Goal: Check status: Check status

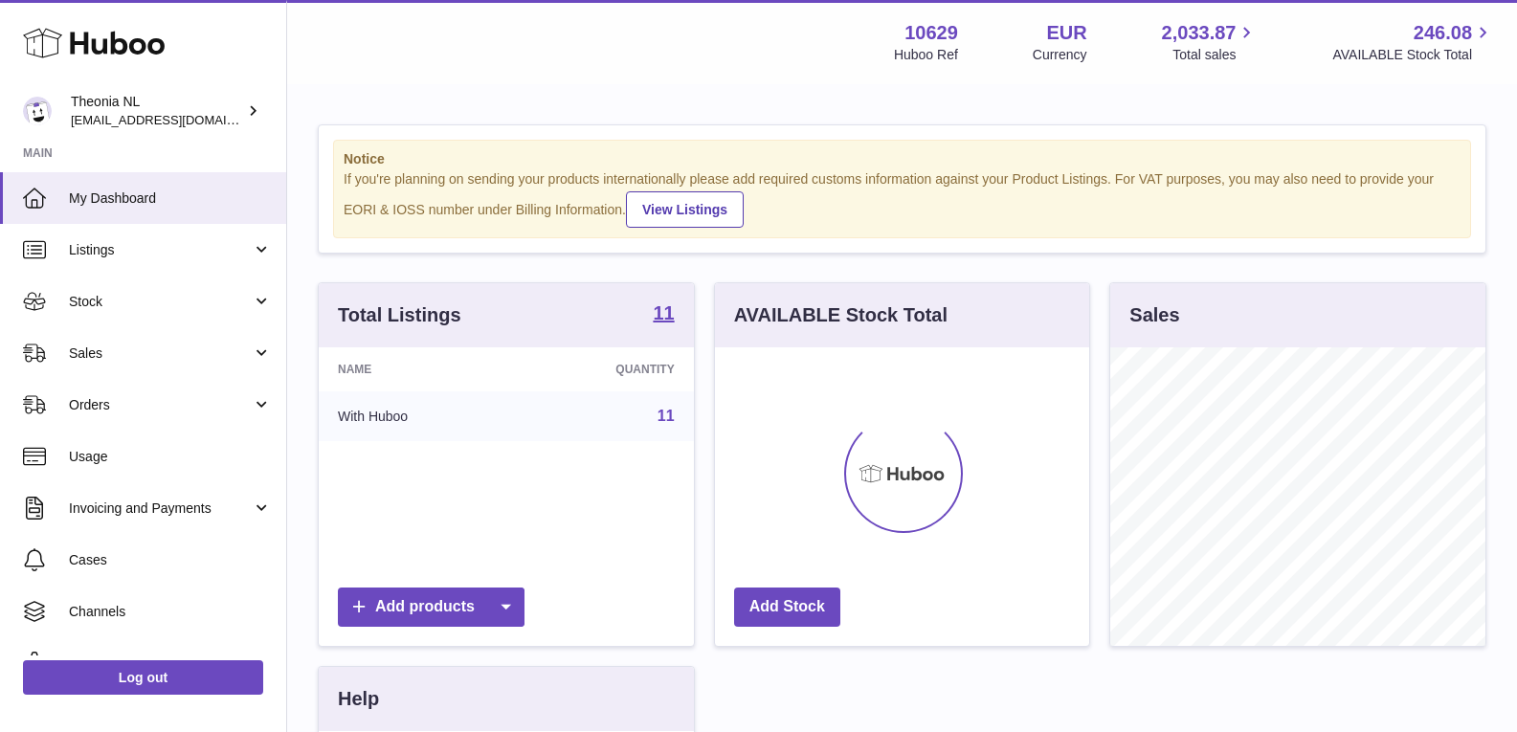
scroll to position [299, 374]
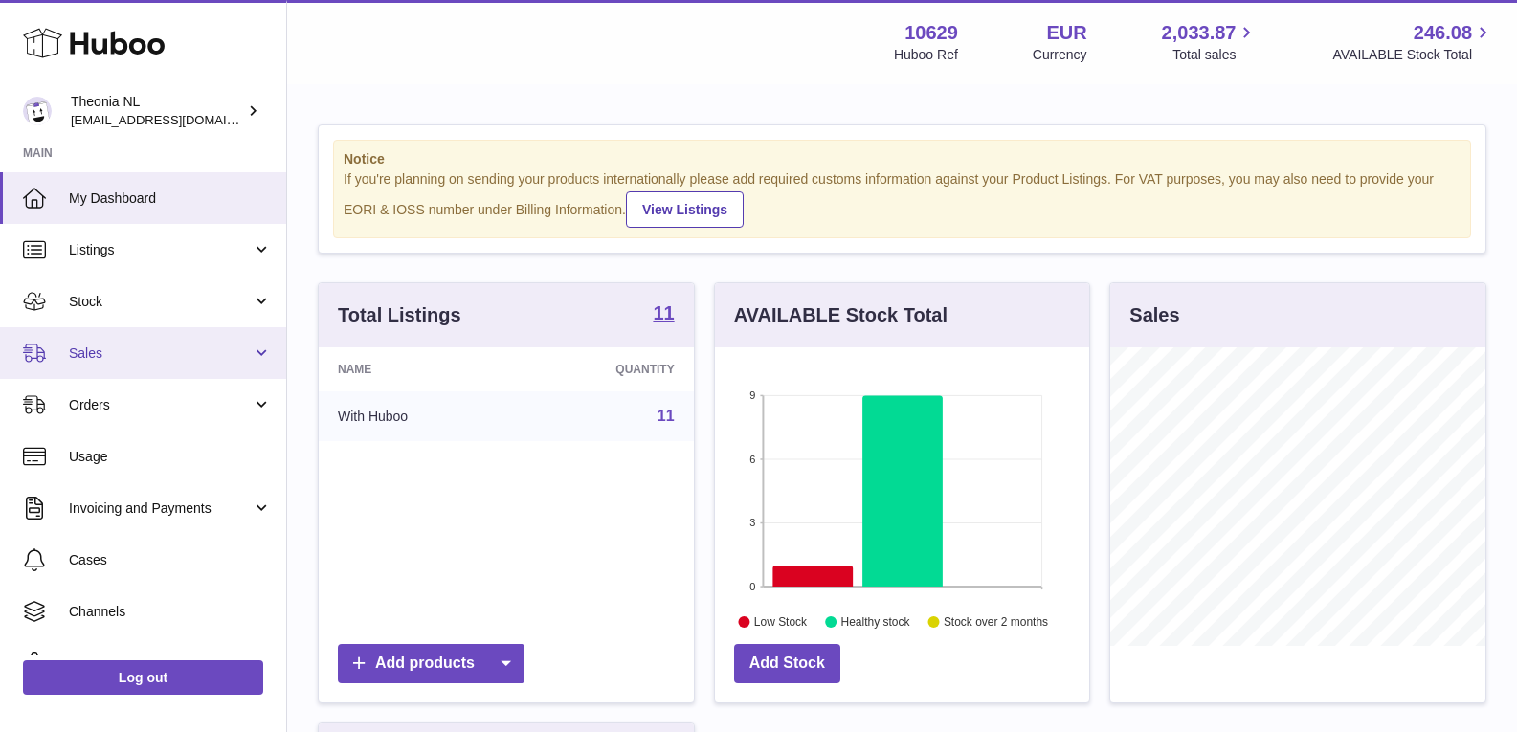
click at [255, 351] on link "Sales" at bounding box center [143, 353] width 286 height 52
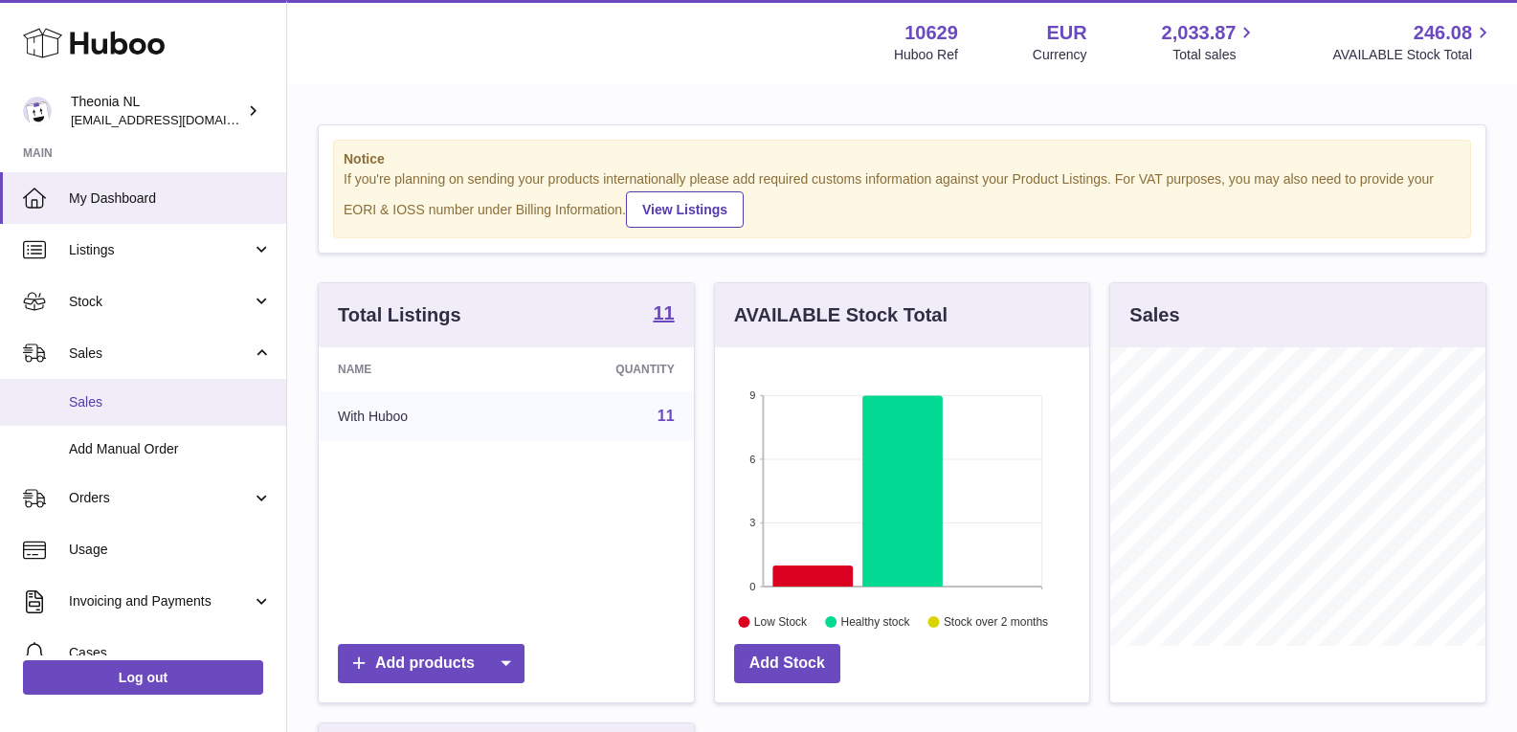
click at [138, 399] on span "Sales" at bounding box center [170, 402] width 203 height 18
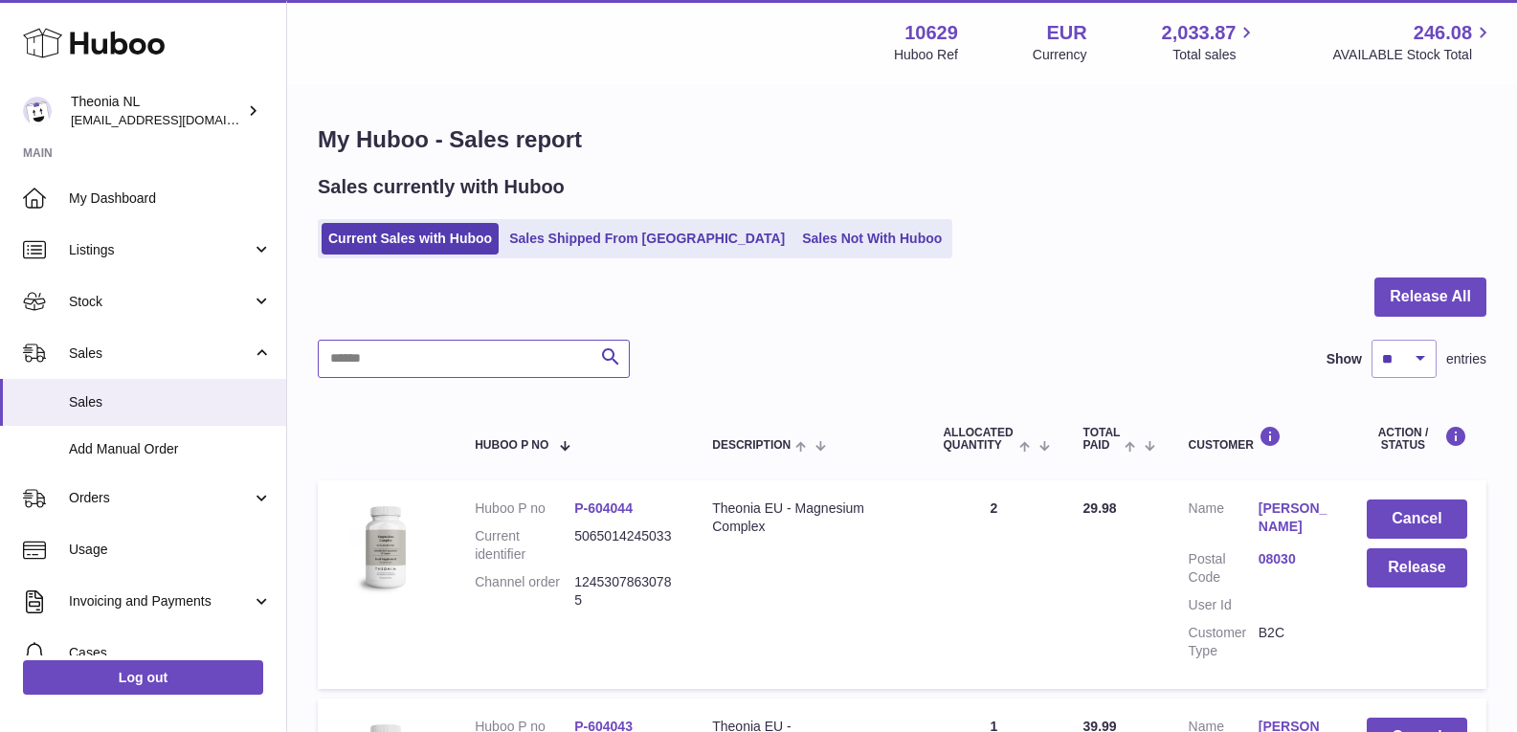
click at [402, 360] on input "text" at bounding box center [474, 359] width 312 height 38
paste input "**********"
type input "**********"
click at [0, 355] on div at bounding box center [0, 366] width 0 height 732
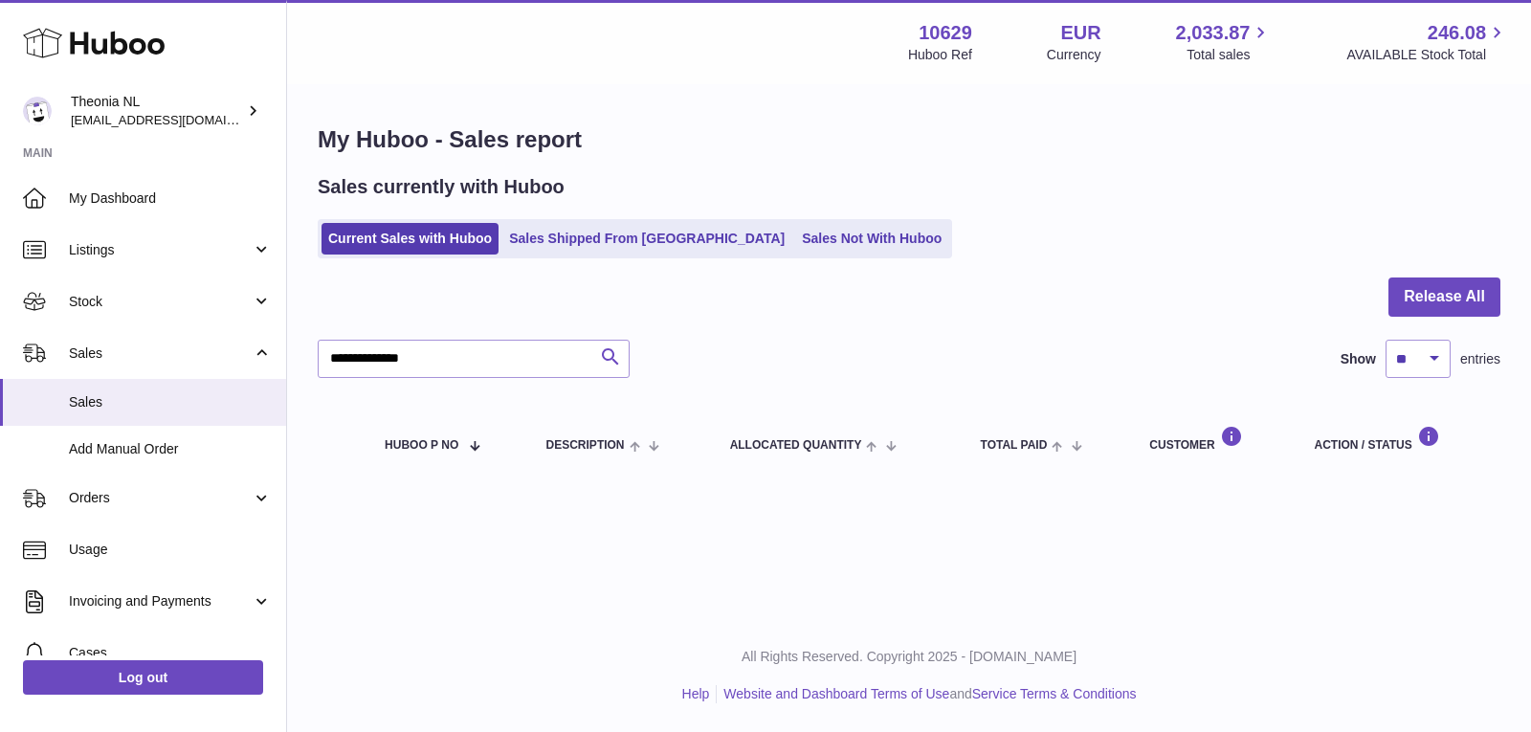
click at [618, 362] on icon "submit" at bounding box center [610, 357] width 23 height 24
drag, startPoint x: 527, startPoint y: 354, endPoint x: 297, endPoint y: 364, distance: 230.8
click at [297, 364] on div "**********" at bounding box center [909, 302] width 1244 height 433
click at [622, 352] on button "Search" at bounding box center [610, 359] width 38 height 38
click at [259, 498] on link "Orders" at bounding box center [143, 499] width 286 height 52
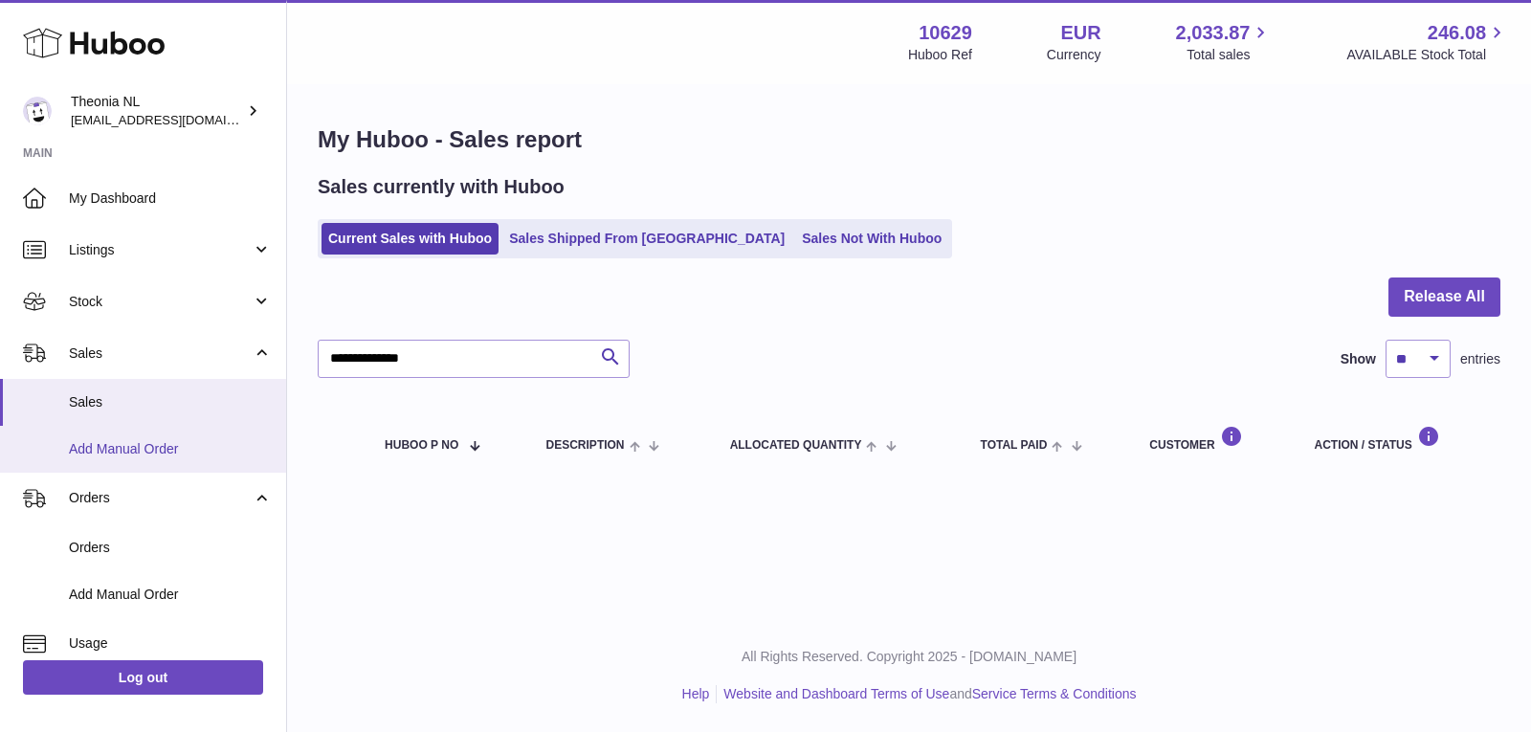
scroll to position [96, 0]
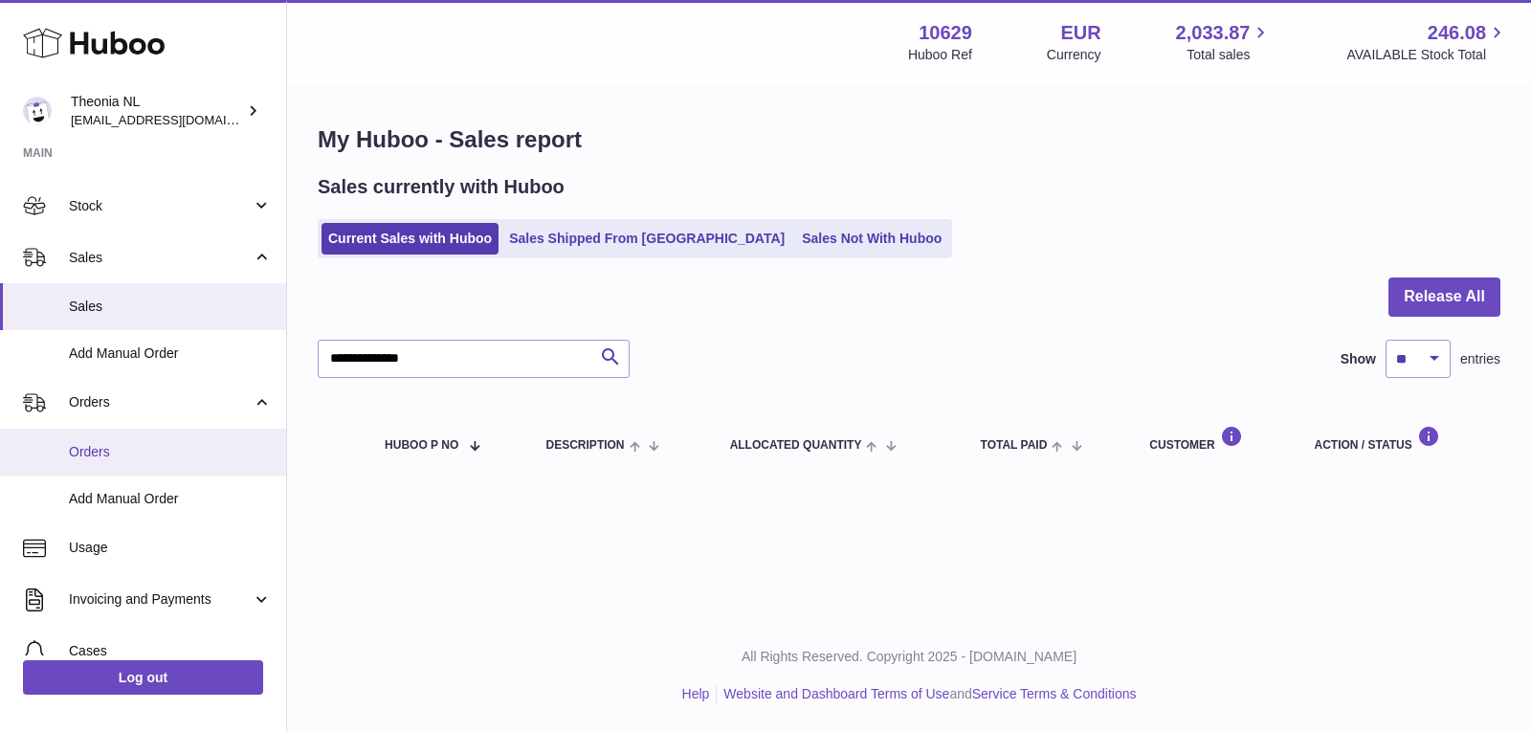
click at [180, 452] on span "Orders" at bounding box center [170, 452] width 203 height 18
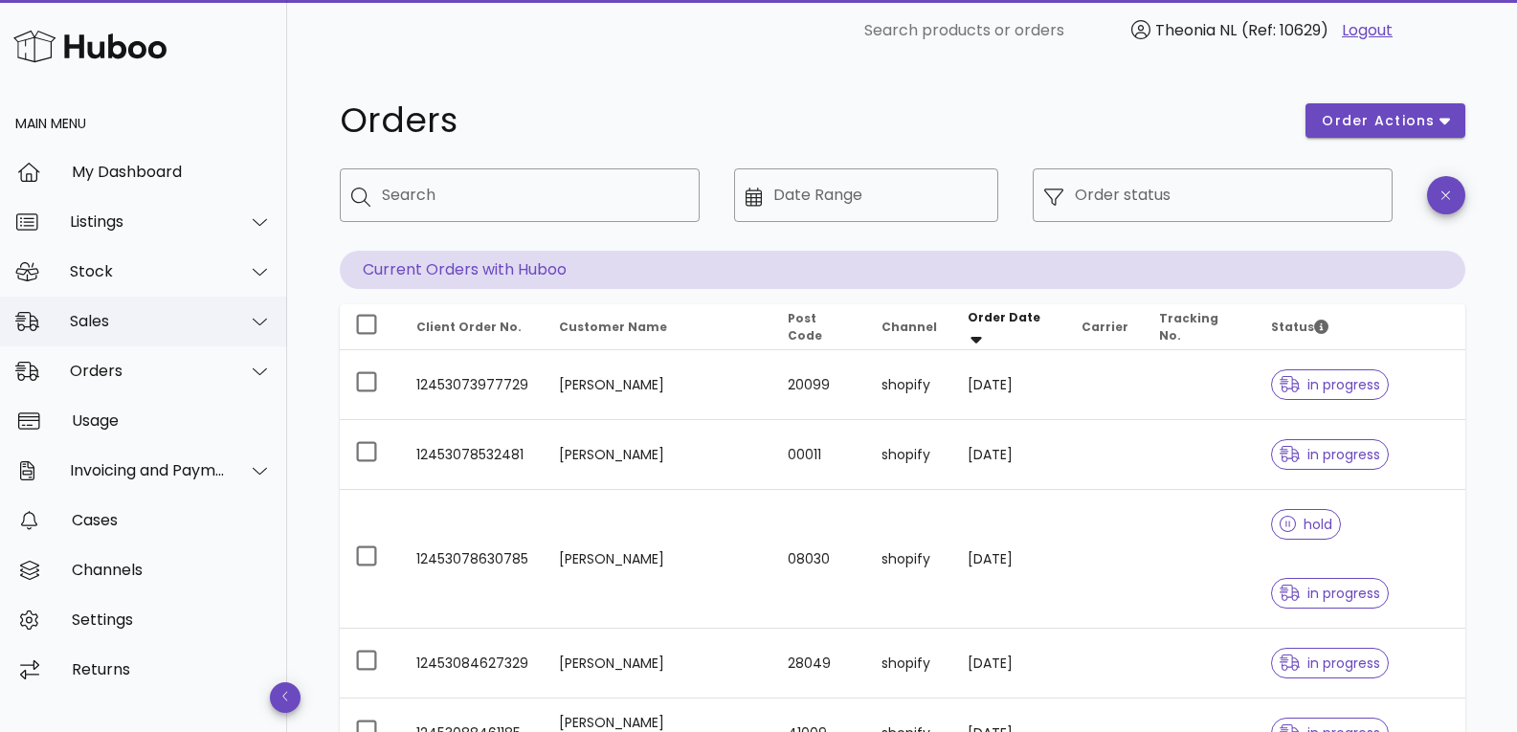
click at [257, 313] on icon at bounding box center [260, 321] width 14 height 17
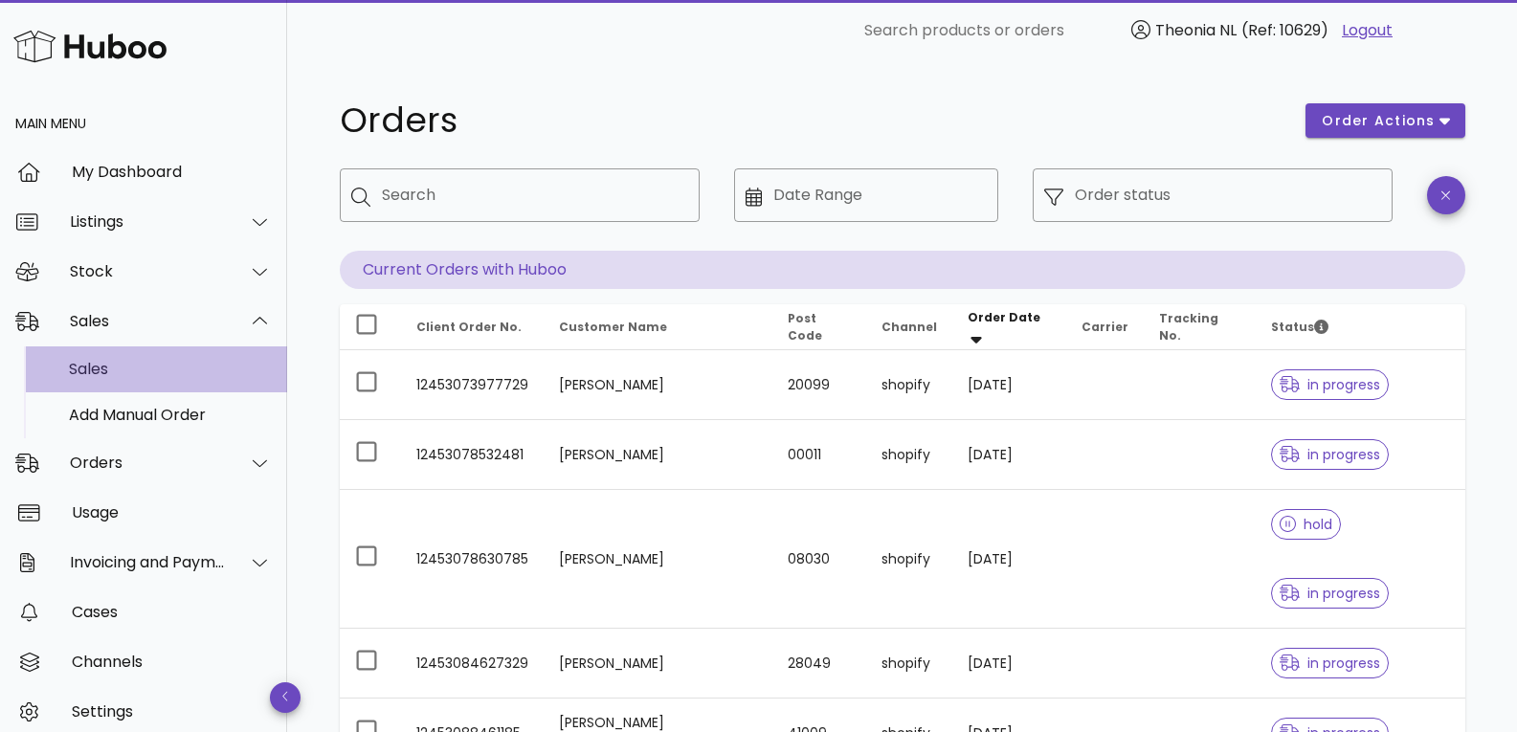
click at [189, 376] on div "Sales" at bounding box center [170, 369] width 203 height 18
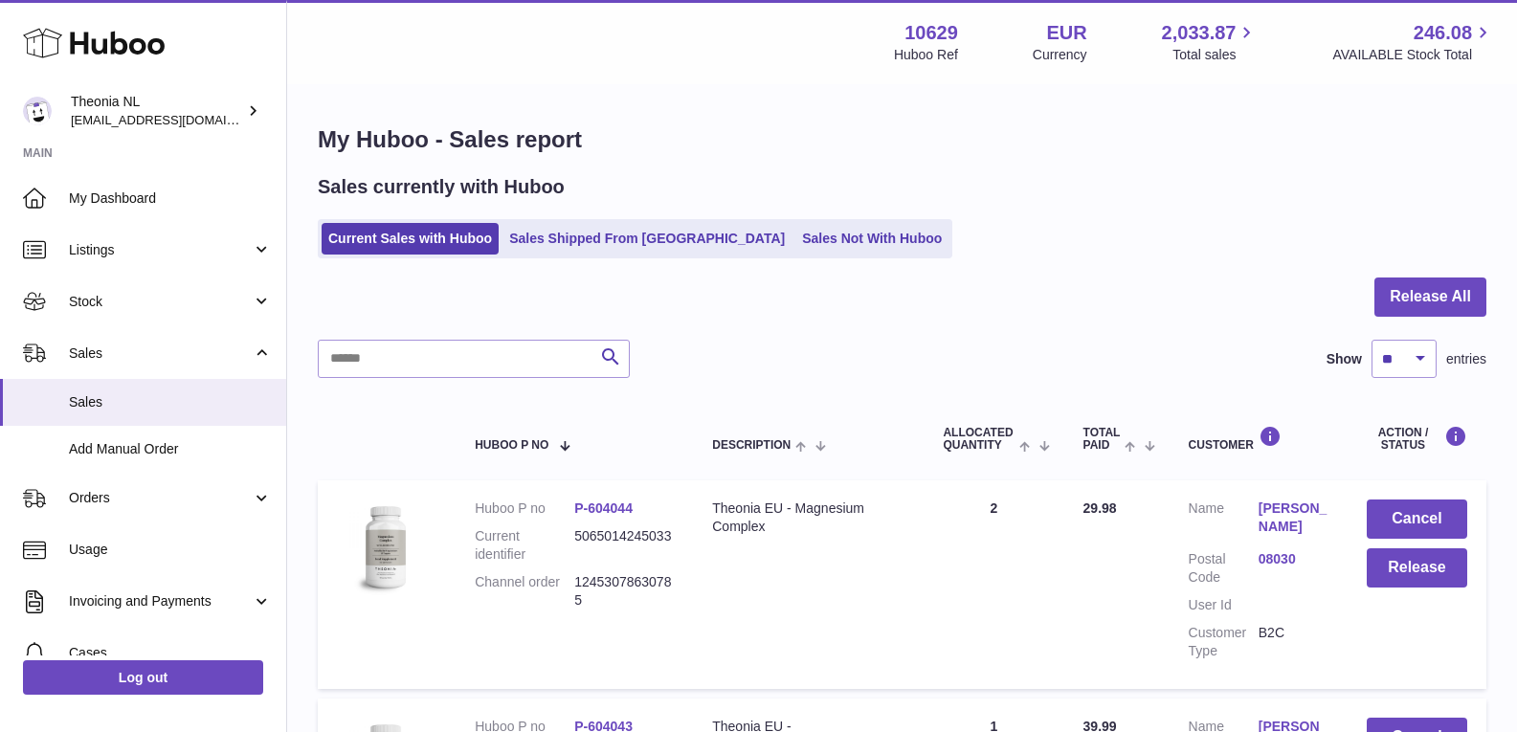
click at [590, 243] on link "Sales Shipped From [GEOGRAPHIC_DATA]" at bounding box center [646, 239] width 289 height 32
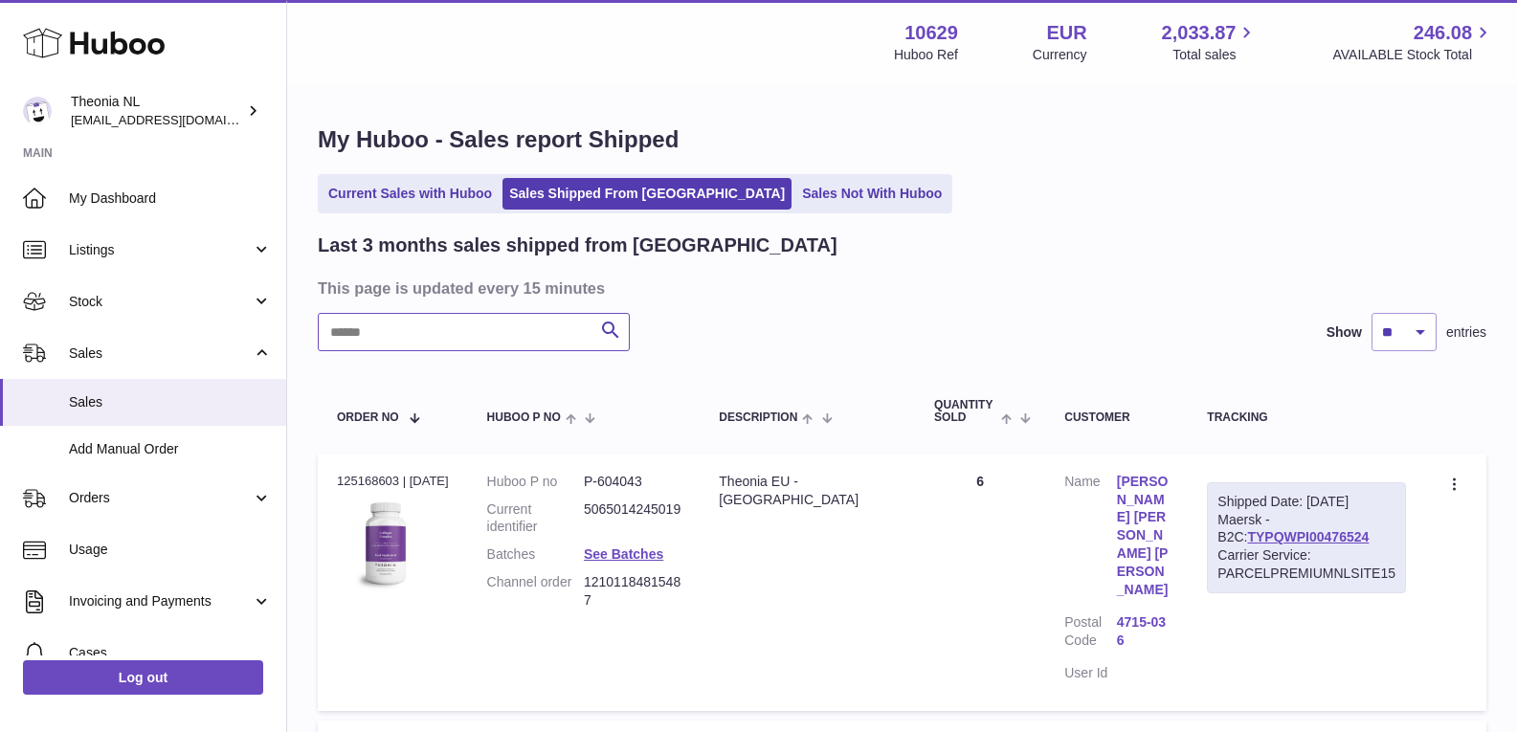
click at [452, 339] on input "text" at bounding box center [474, 332] width 312 height 38
paste input "**********"
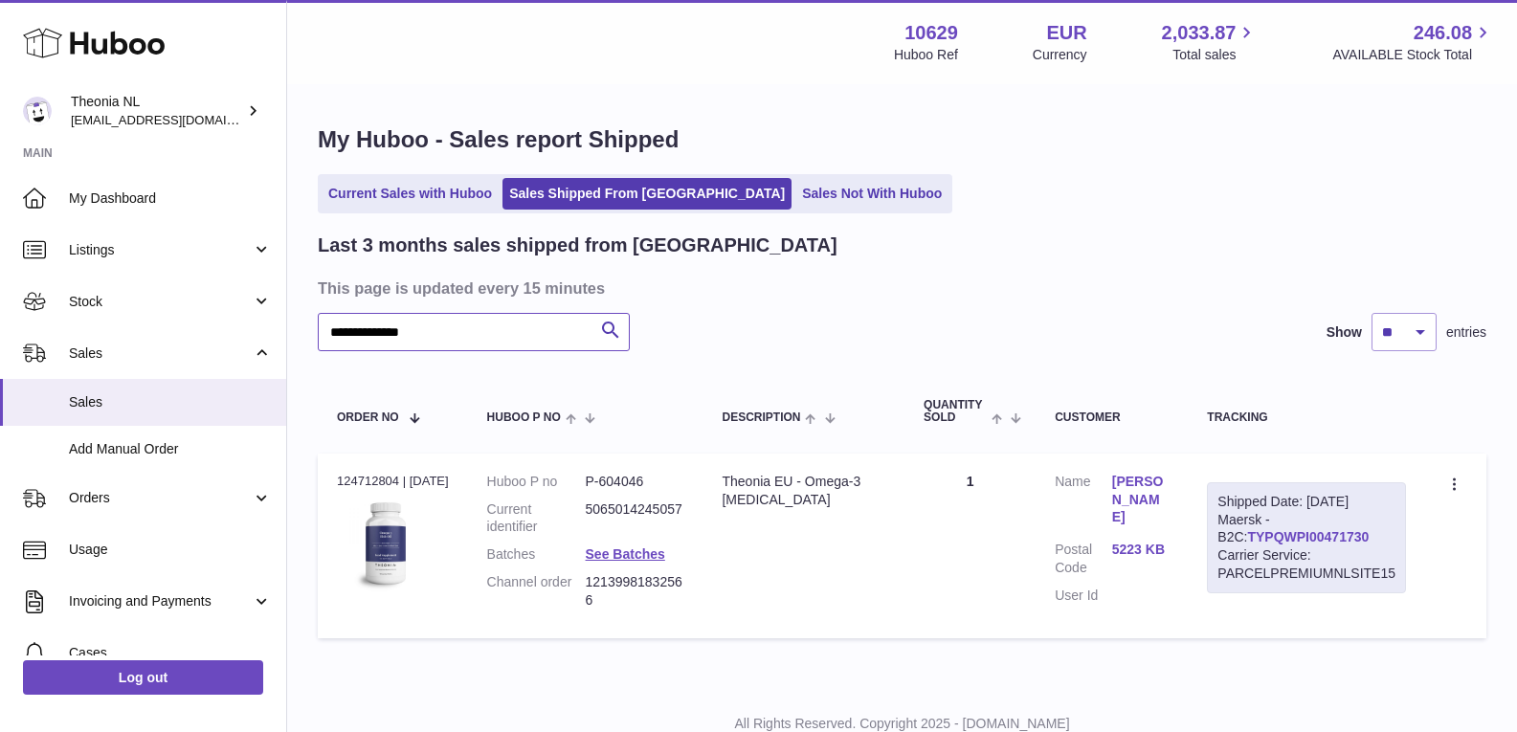
type input "**********"
click at [1268, 538] on link "TYPQWPI00471730" at bounding box center [1308, 536] width 122 height 15
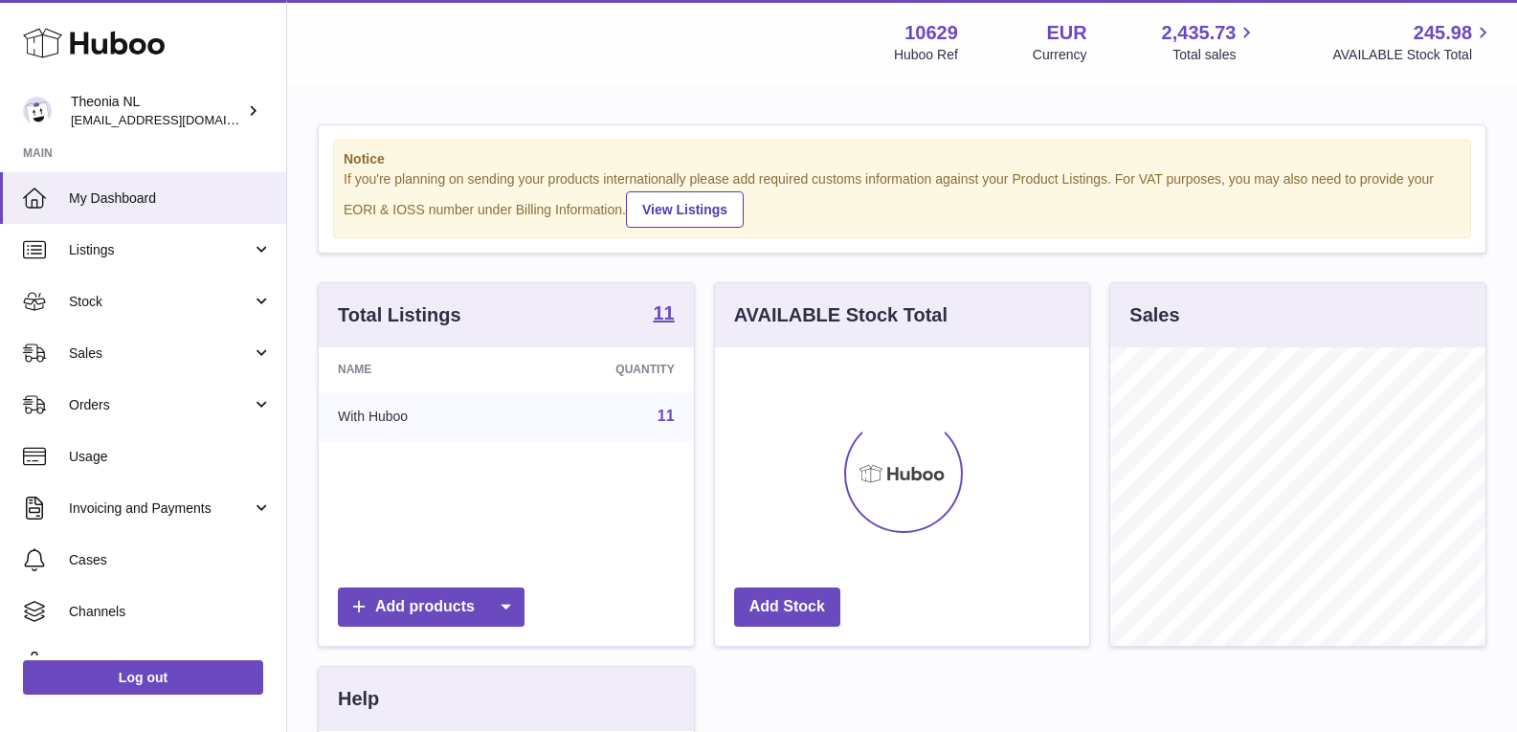
scroll to position [299, 374]
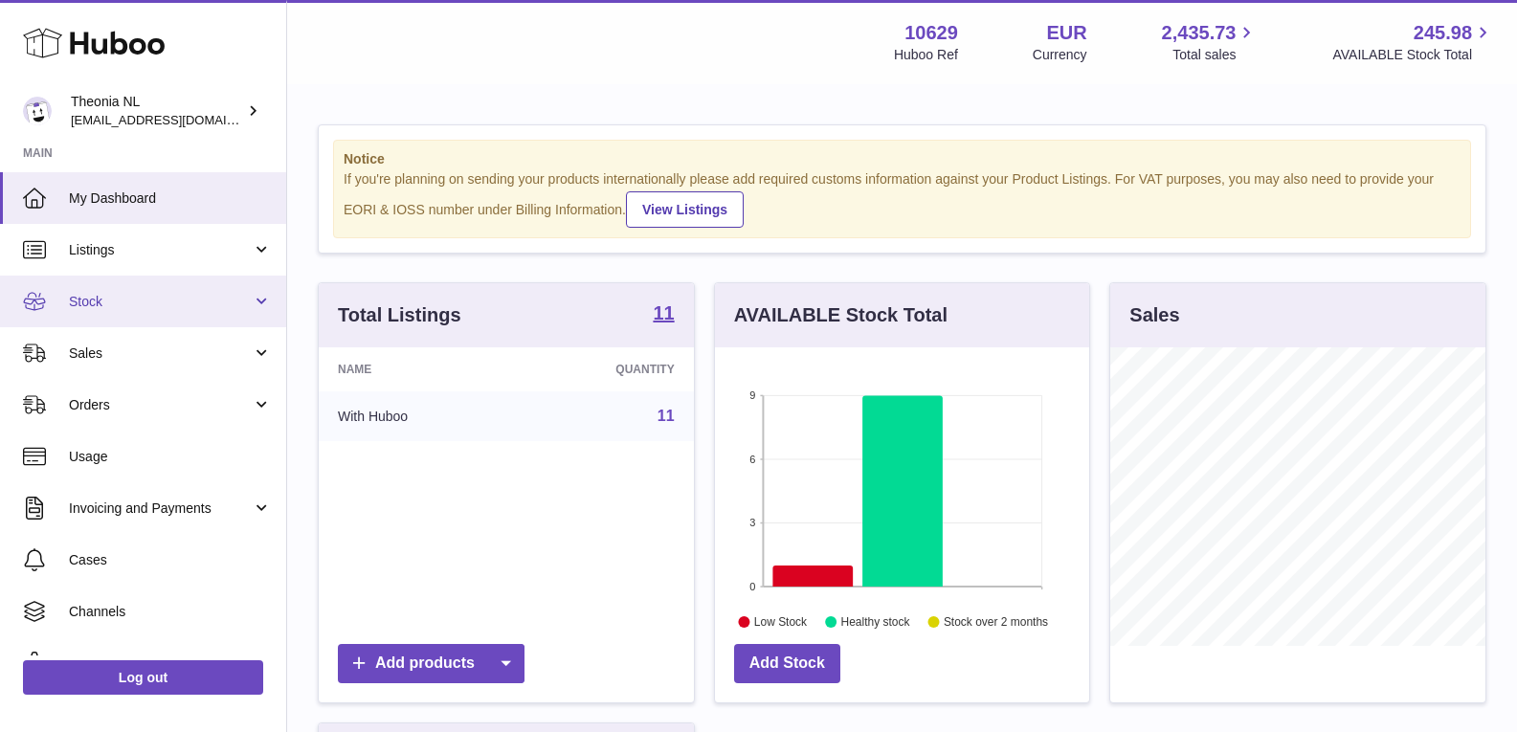
click at [257, 296] on link "Stock" at bounding box center [143, 302] width 286 height 52
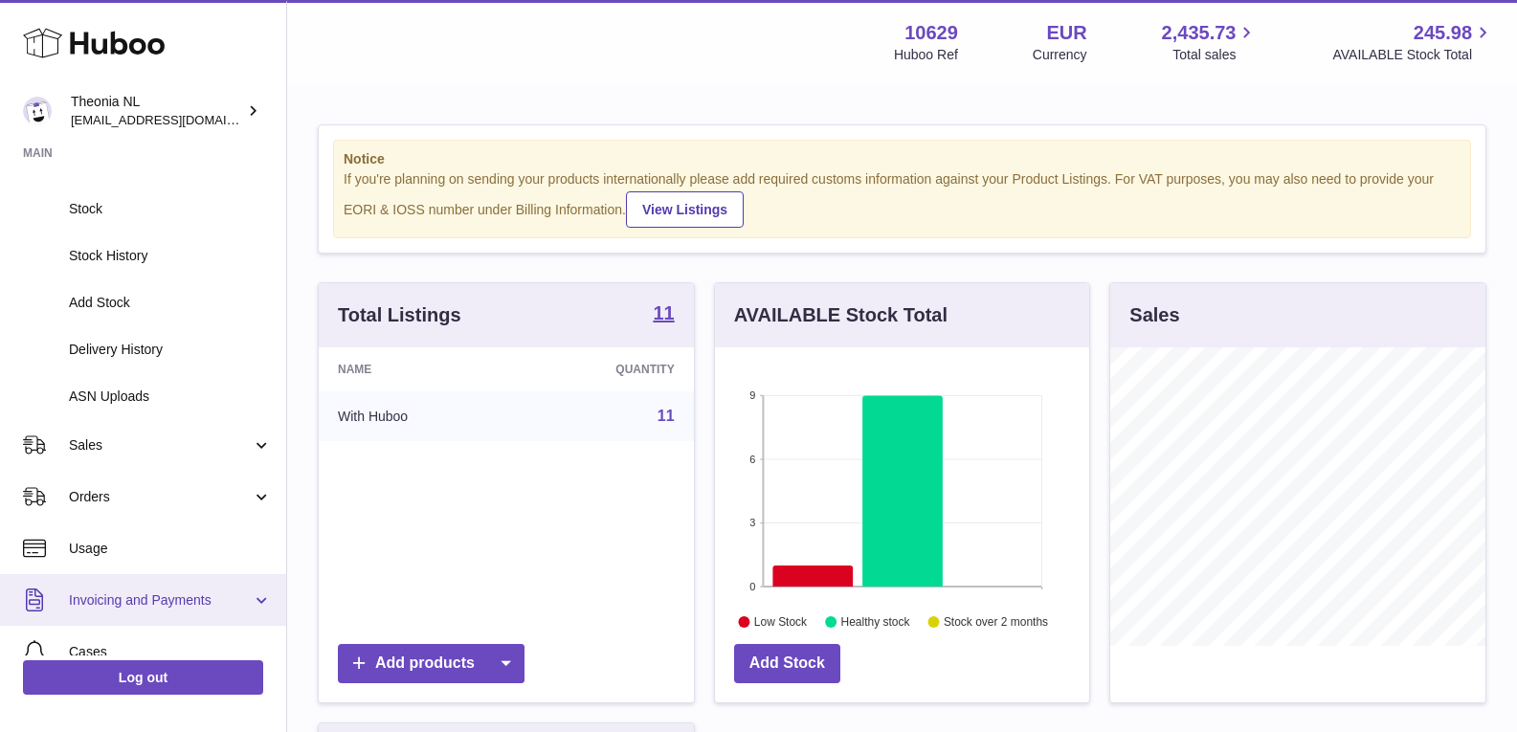
scroll to position [287, 0]
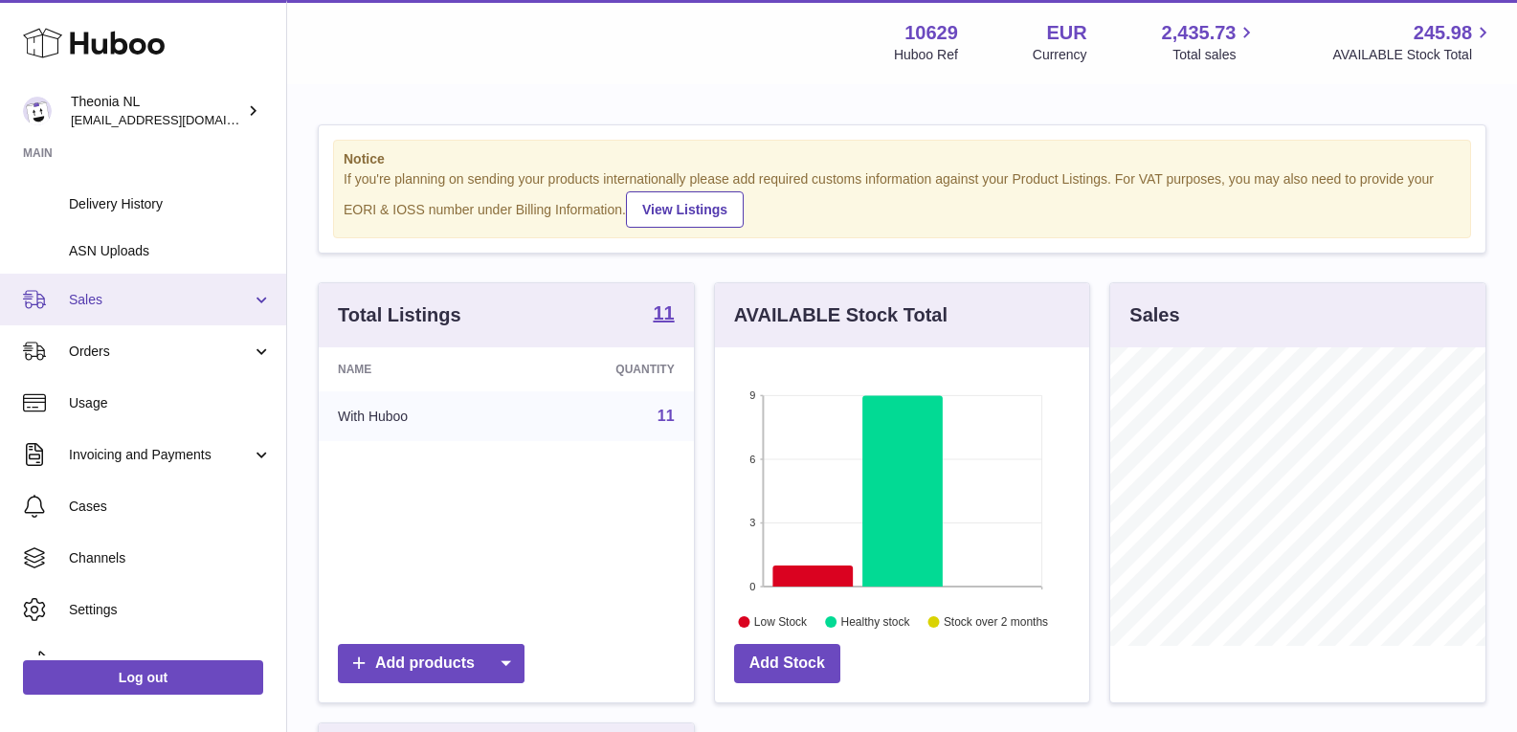
click at [252, 300] on link "Sales" at bounding box center [143, 300] width 286 height 52
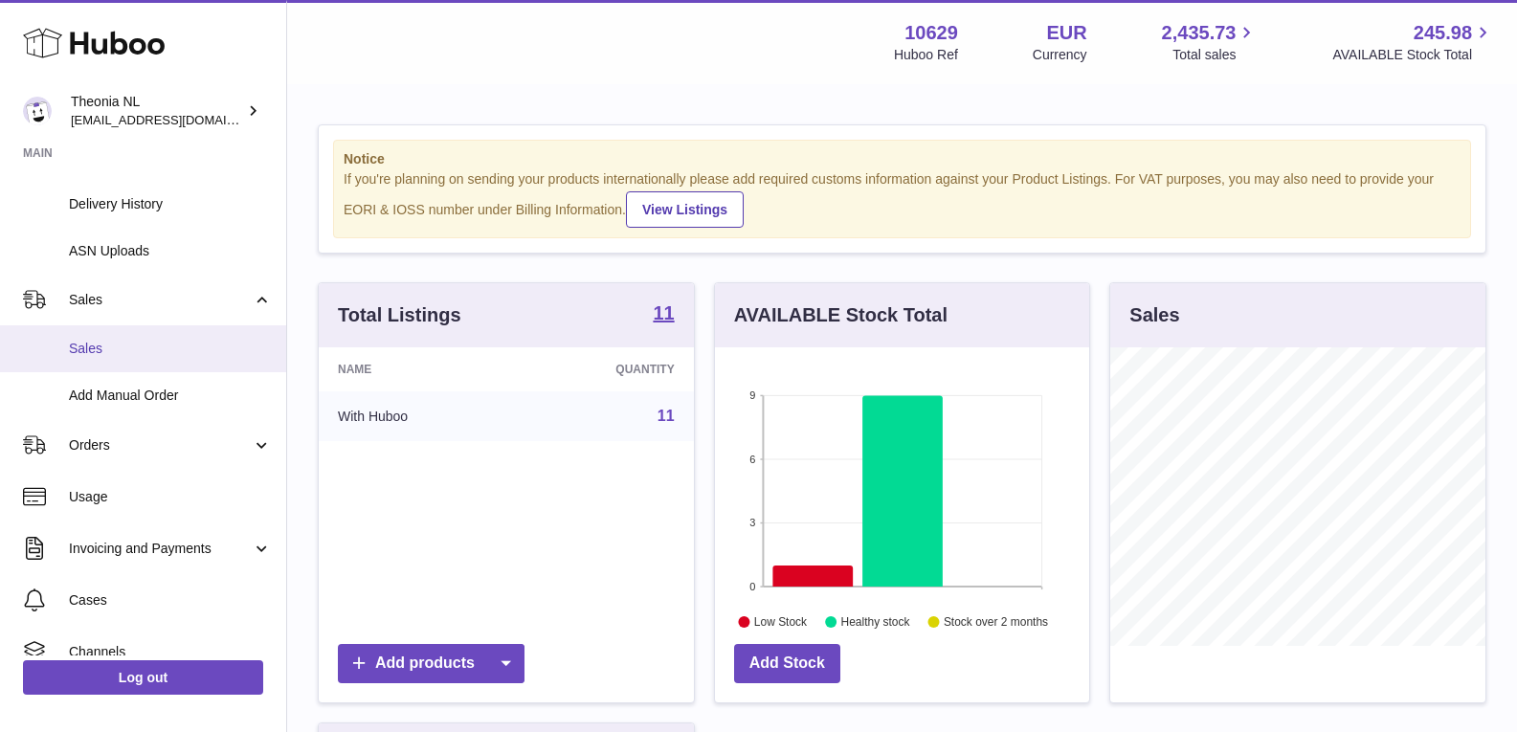
click at [163, 359] on link "Sales" at bounding box center [143, 348] width 286 height 47
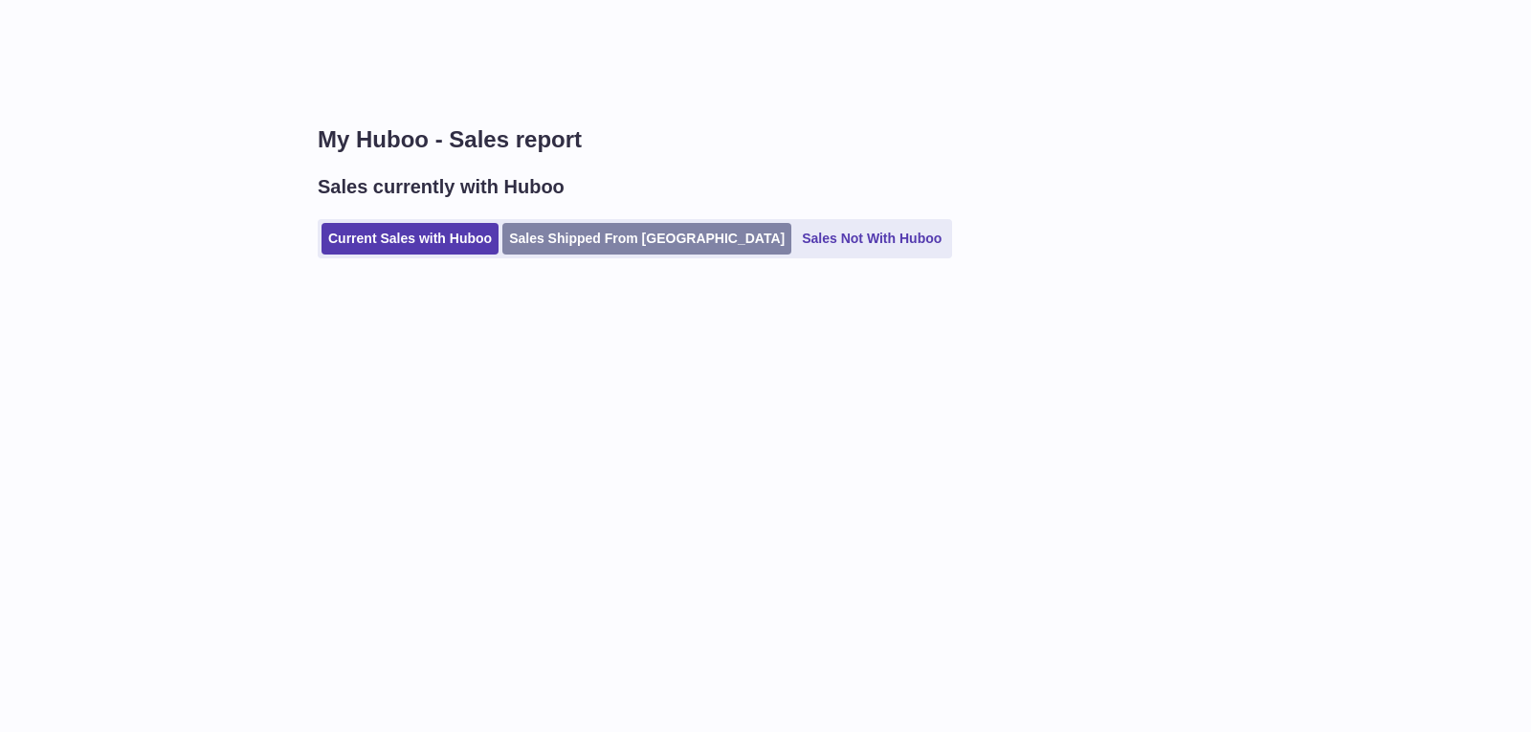
click at [555, 245] on link "Sales Shipped From Huboo" at bounding box center [646, 239] width 289 height 32
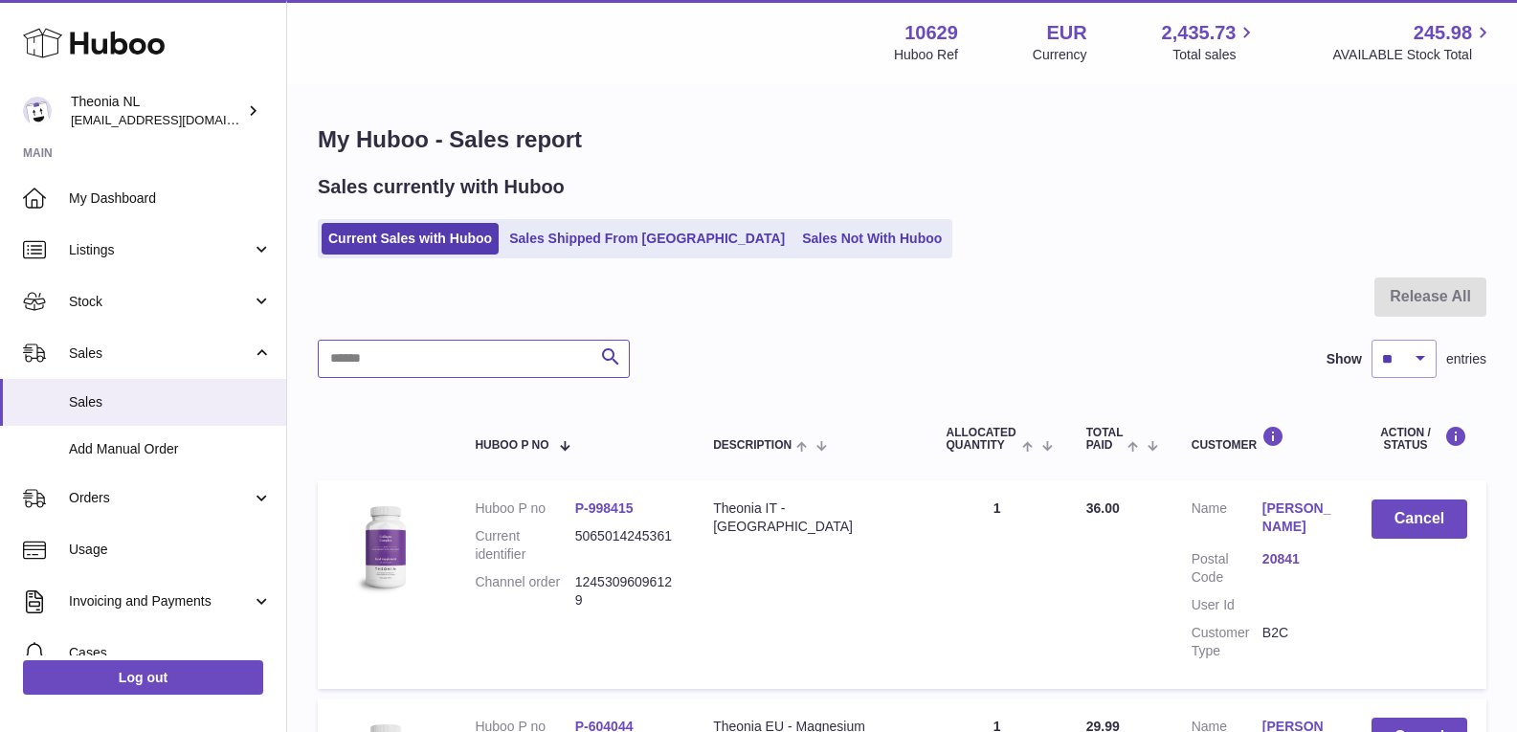
click at [458, 366] on input "text" at bounding box center [474, 359] width 312 height 38
paste input "**********"
type input "**********"
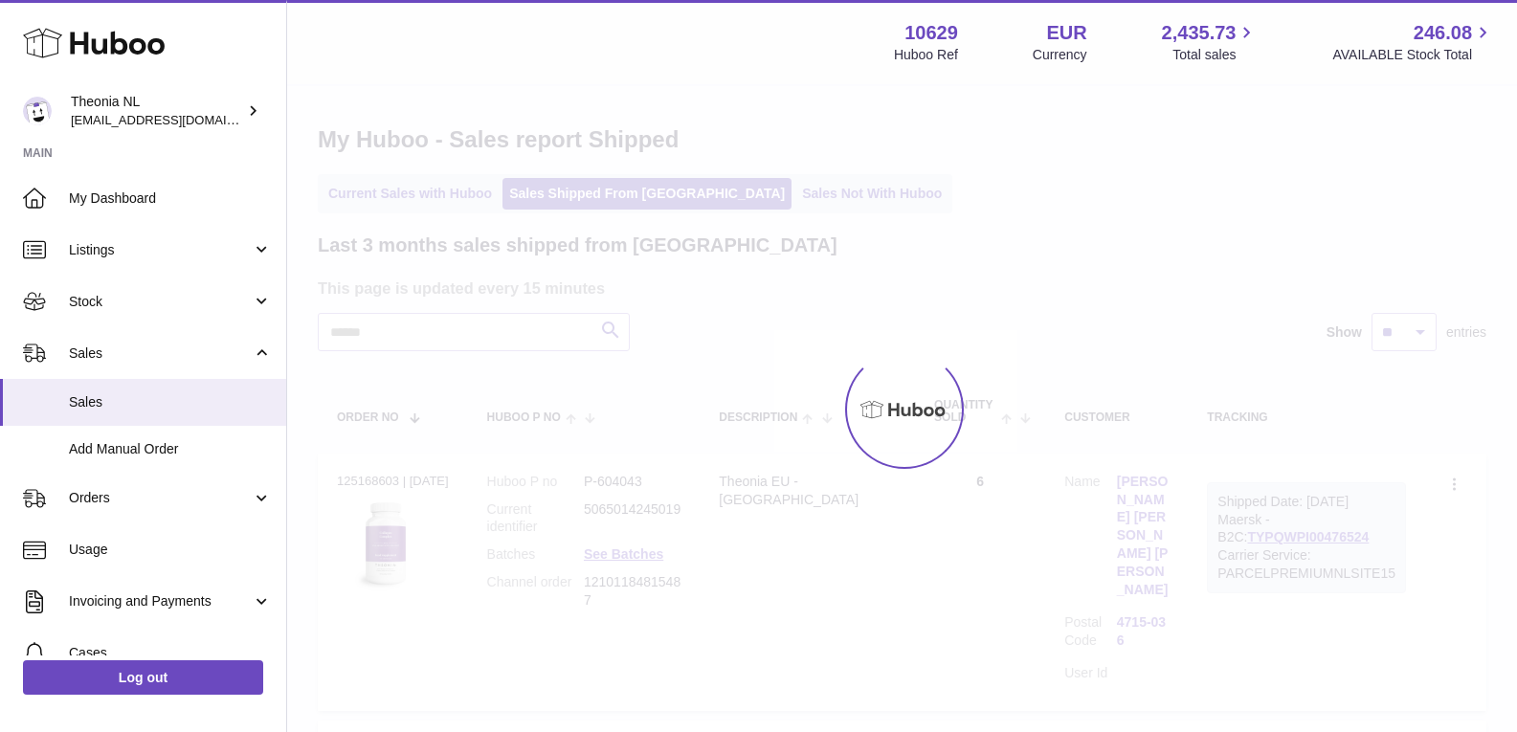
click at [607, 344] on div at bounding box center [902, 409] width 1230 height 646
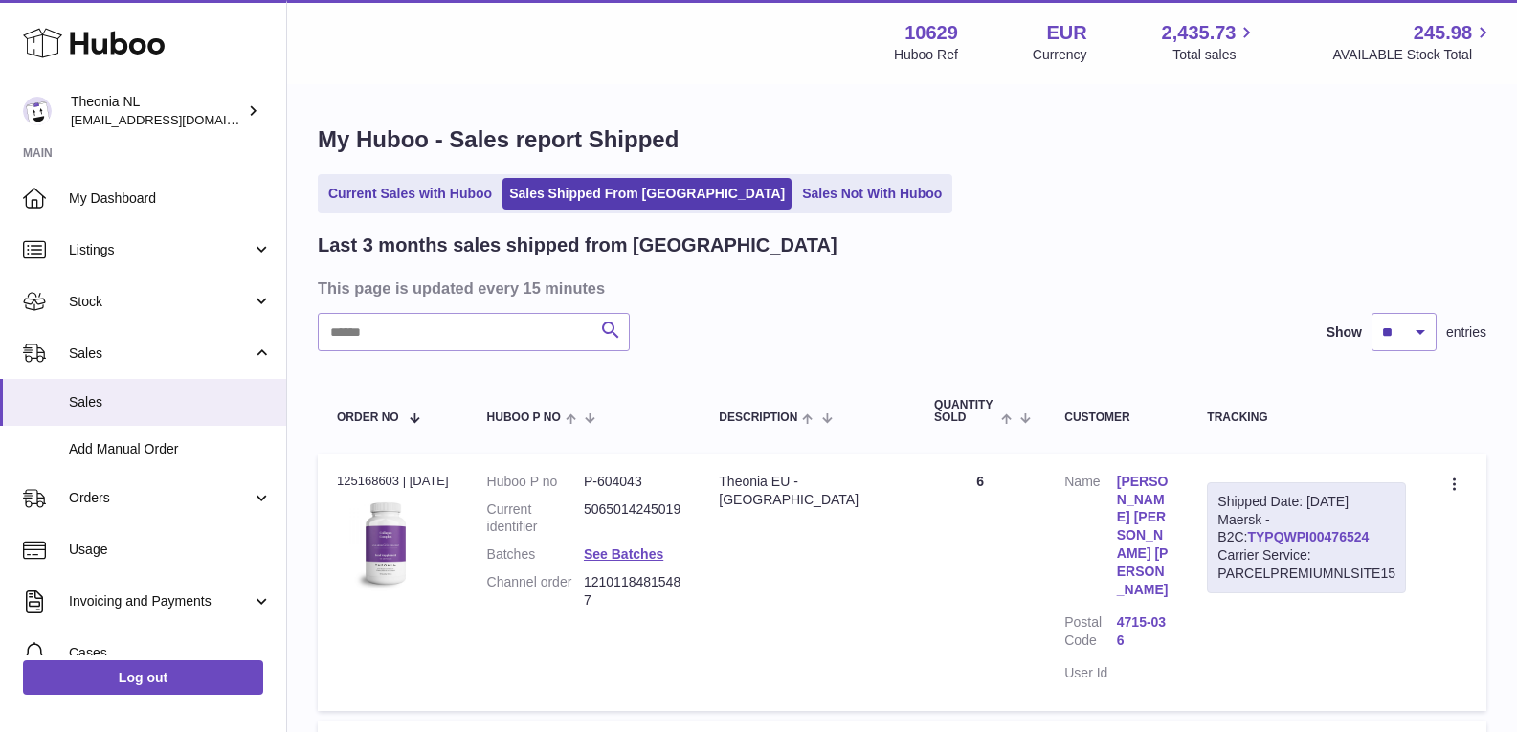
click at [609, 336] on icon "submit" at bounding box center [610, 331] width 23 height 24
click at [1293, 544] on link "TYPQWPI00476524" at bounding box center [1308, 536] width 122 height 15
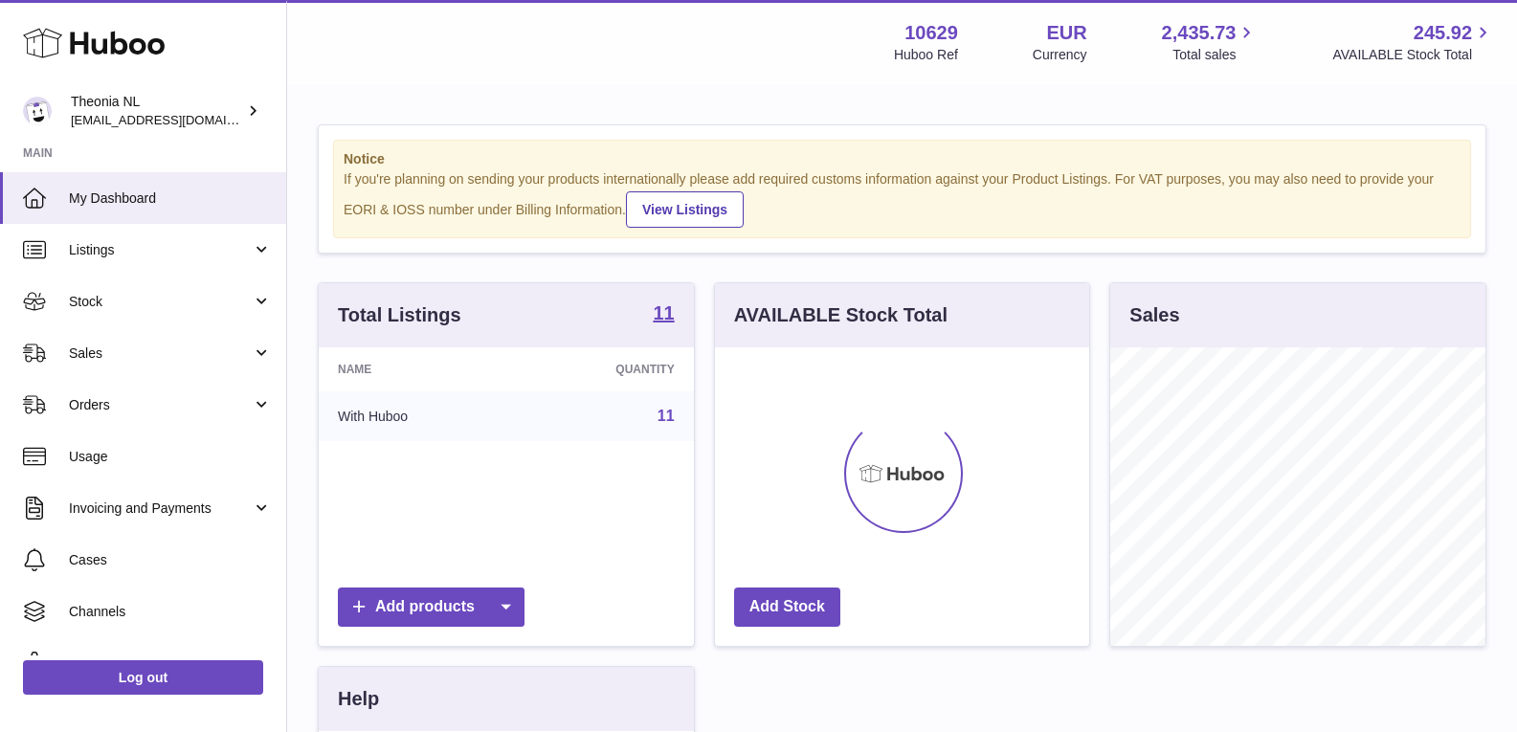
scroll to position [299, 374]
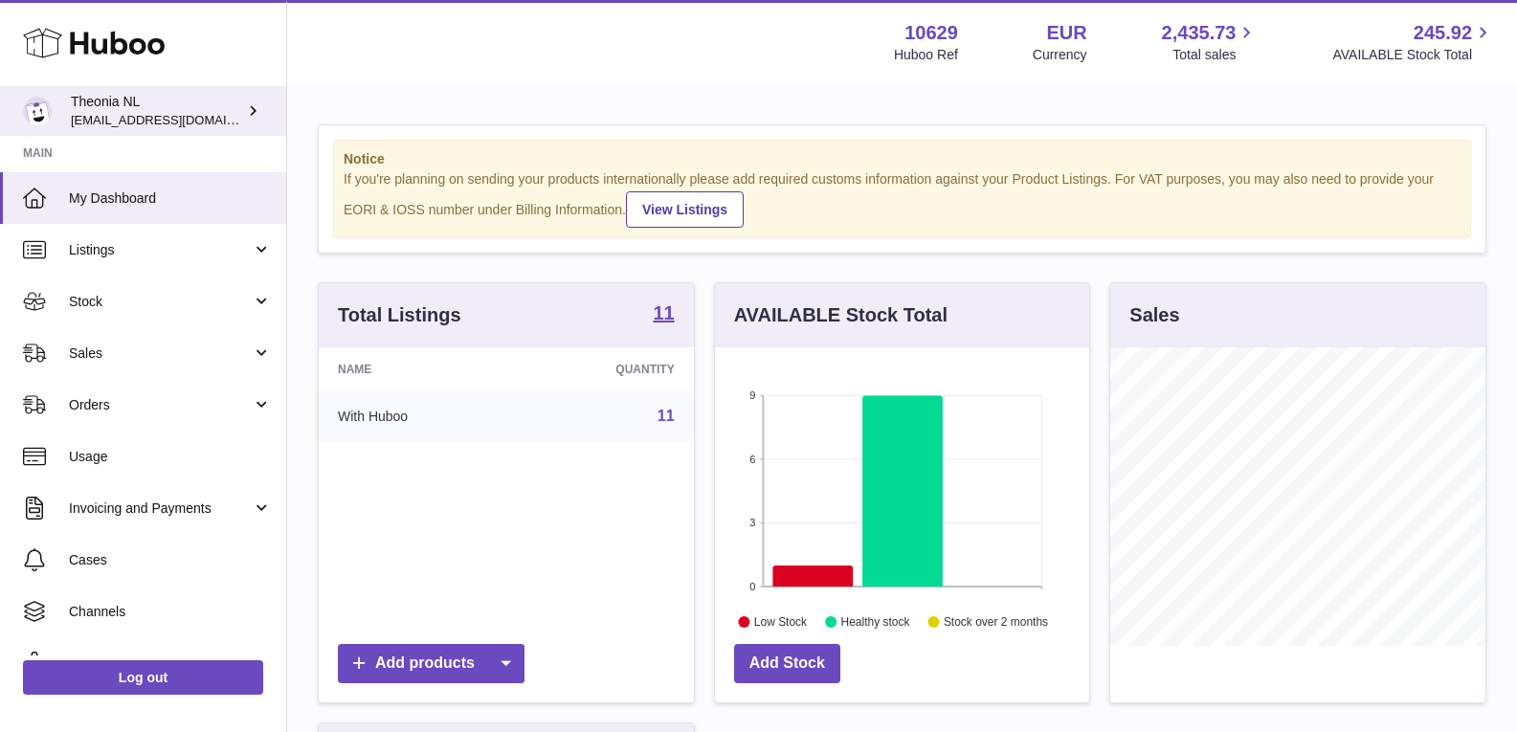
click at [242, 116] on div "Theonia NL info@wholesomegoods.eu" at bounding box center [157, 111] width 172 height 36
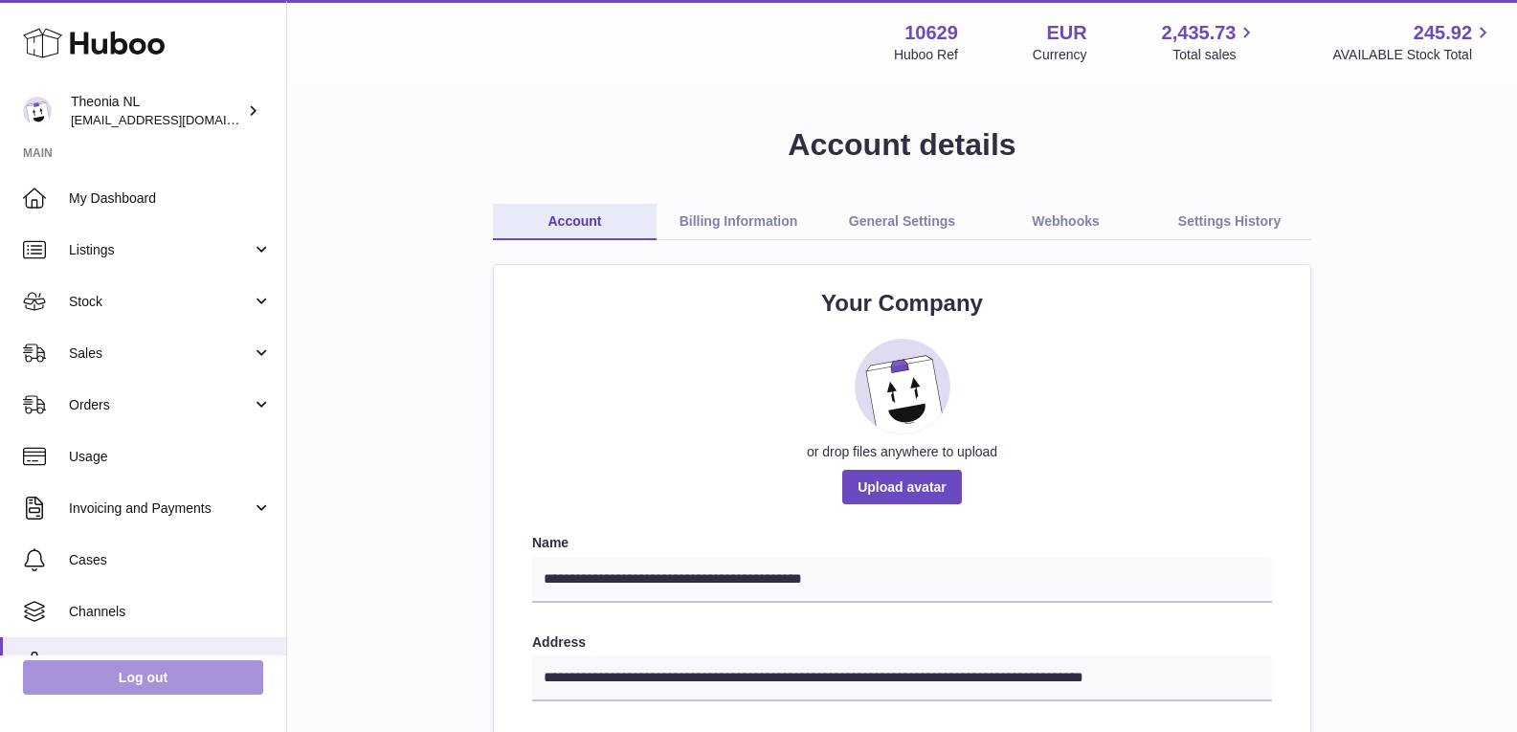
click at [146, 676] on link "Log out" at bounding box center [143, 677] width 240 height 34
